Goal: Task Accomplishment & Management: Manage account settings

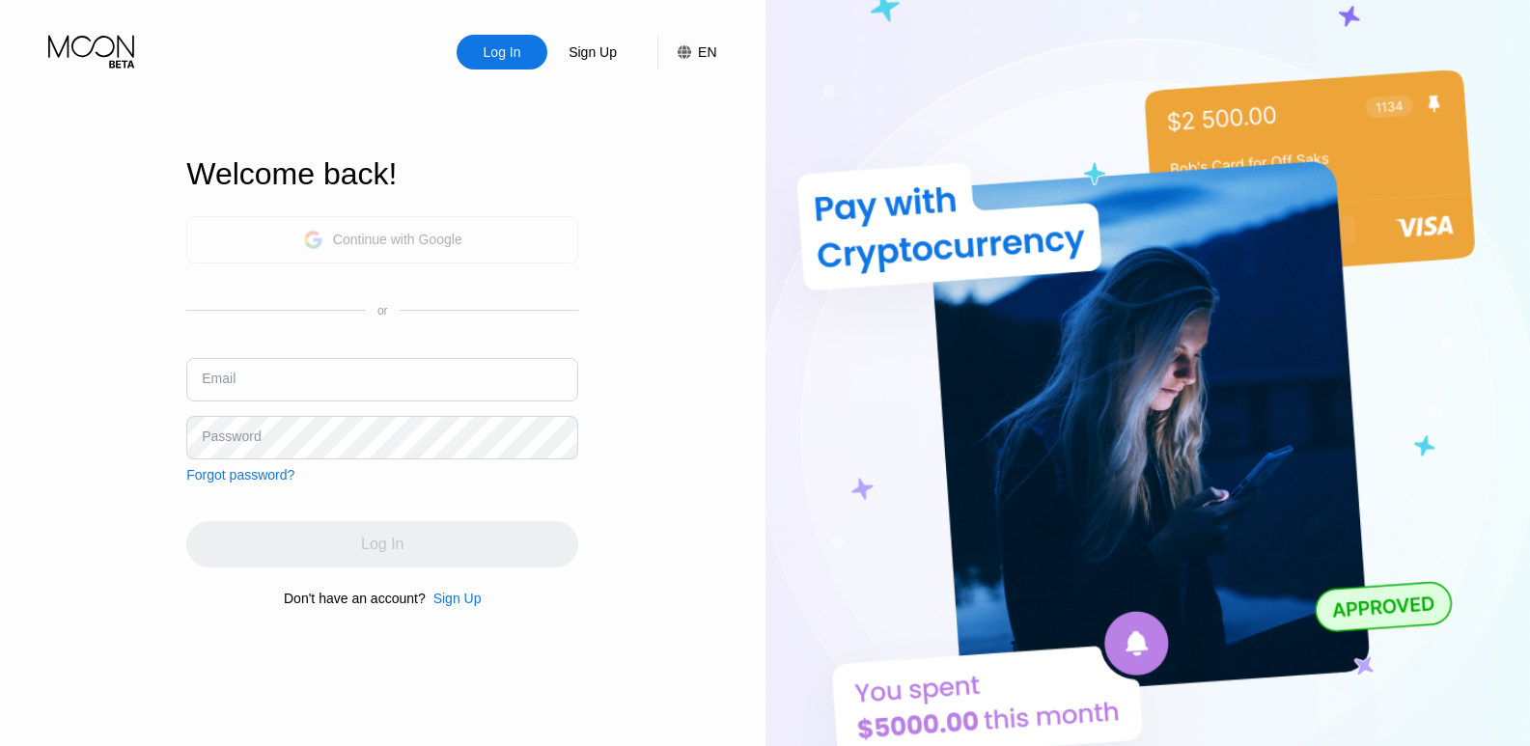
click at [373, 232] on div "Continue with Google" at bounding box center [397, 239] width 129 height 15
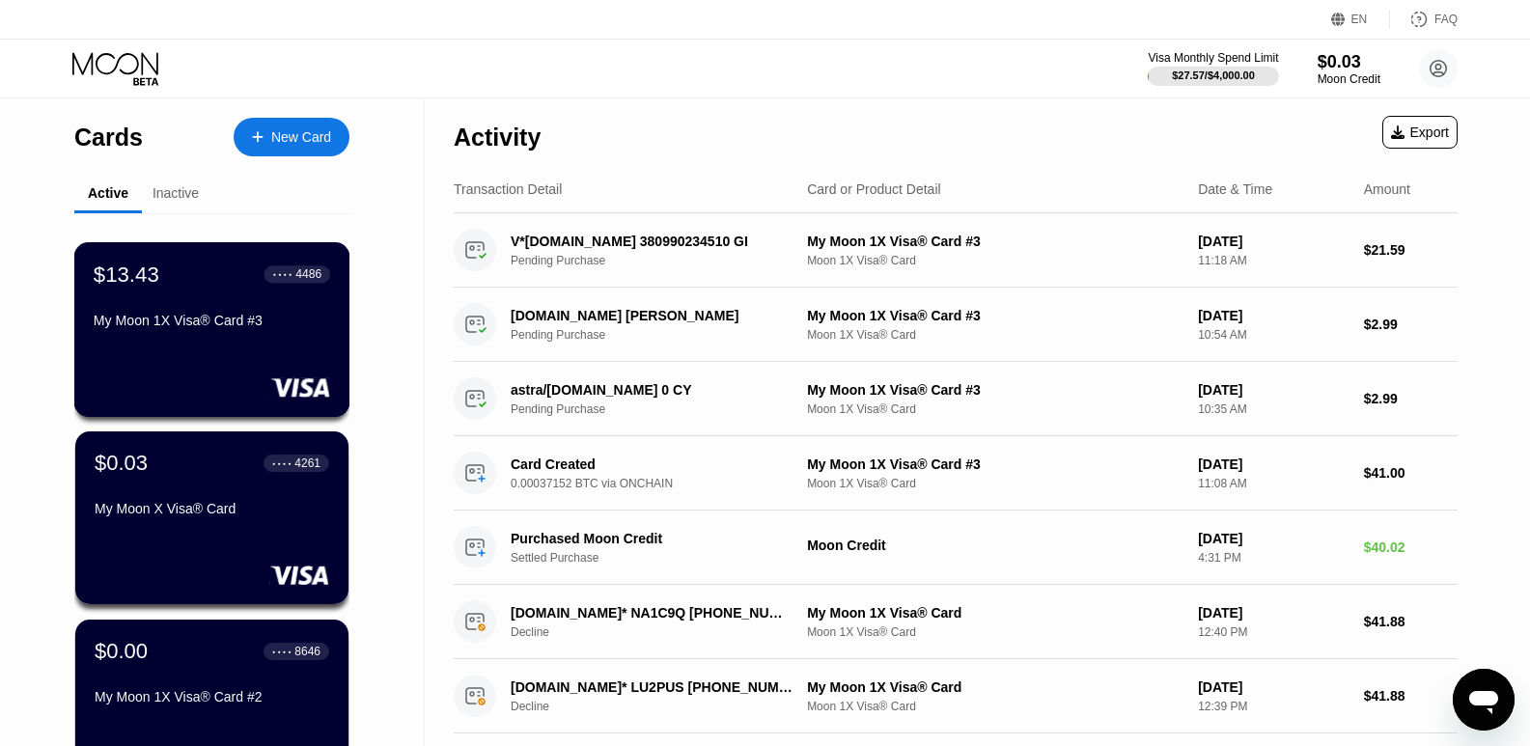
click at [213, 287] on div "$13.43 ● ● ● ● 4486" at bounding box center [212, 274] width 237 height 25
click at [234, 336] on div "My Moon 1X Visa® Card #3" at bounding box center [212, 324] width 237 height 23
